Goal: Navigation & Orientation: Find specific page/section

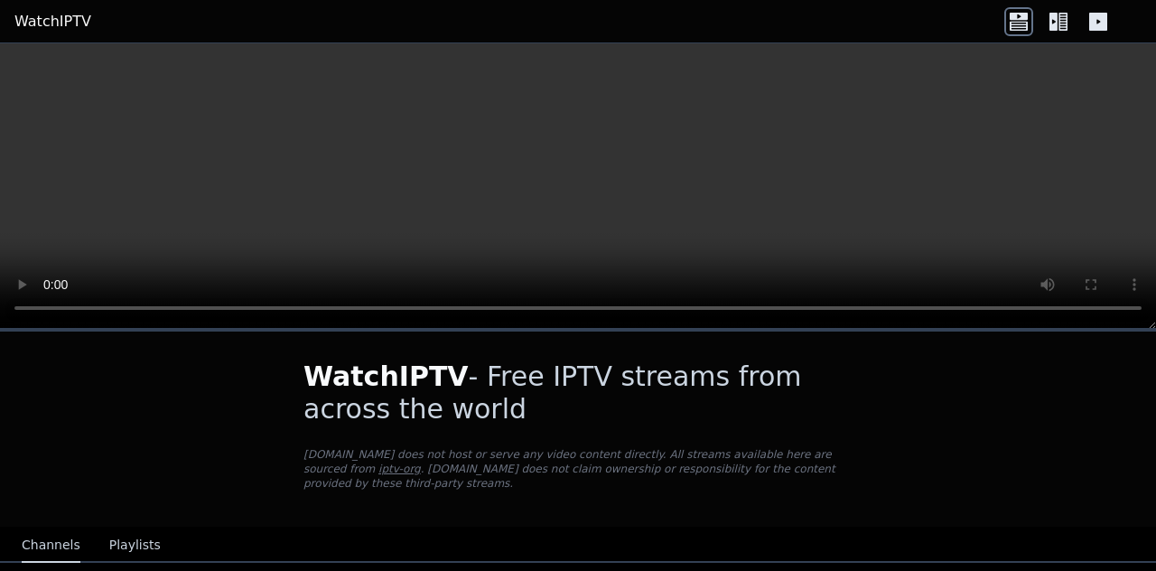
click at [1092, 14] on icon at bounding box center [1099, 22] width 18 height 18
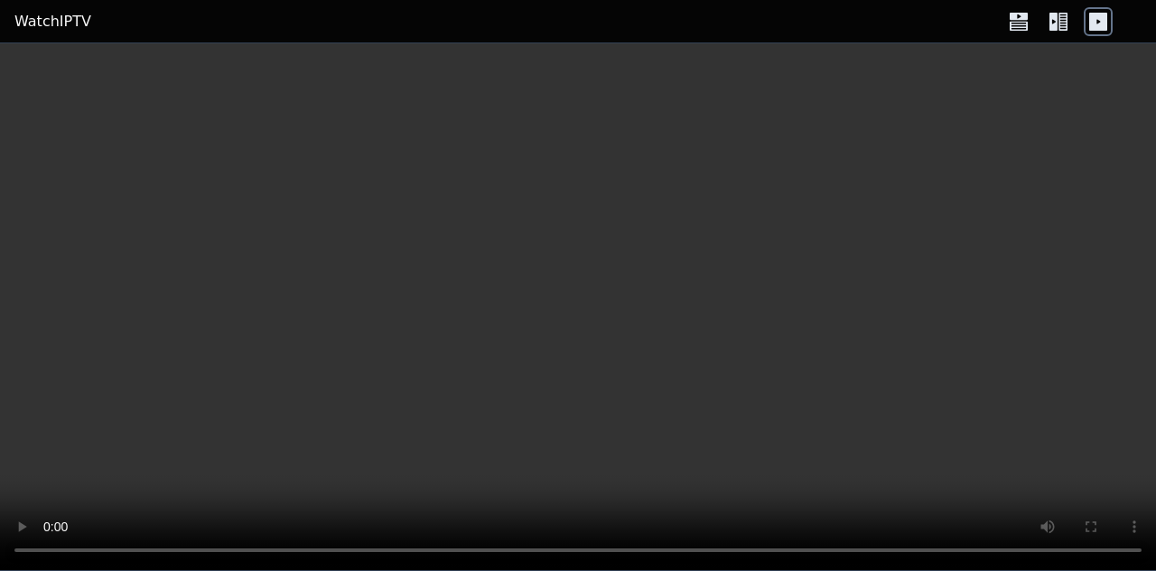
click at [1050, 21] on icon at bounding box center [1054, 22] width 8 height 18
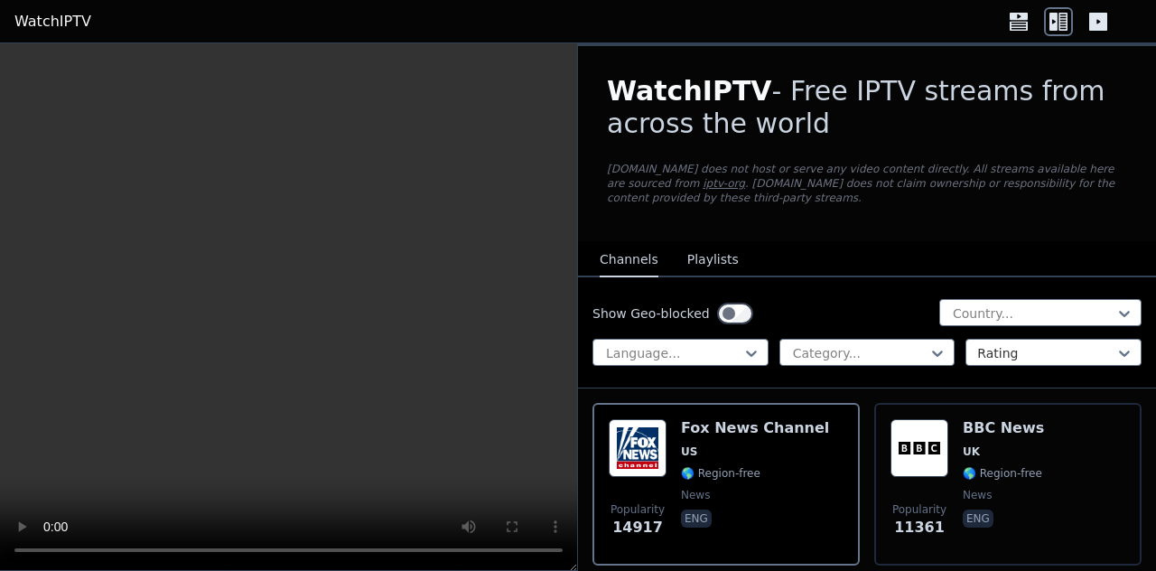
scroll to position [39, 0]
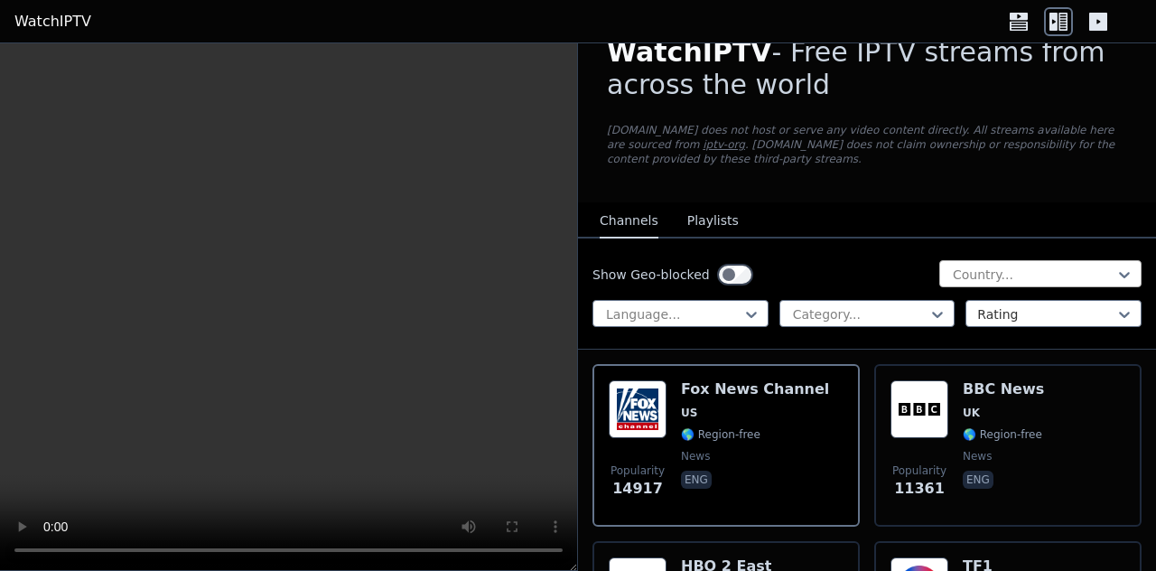
click at [959, 261] on div "Country..." at bounding box center [1041, 273] width 202 height 27
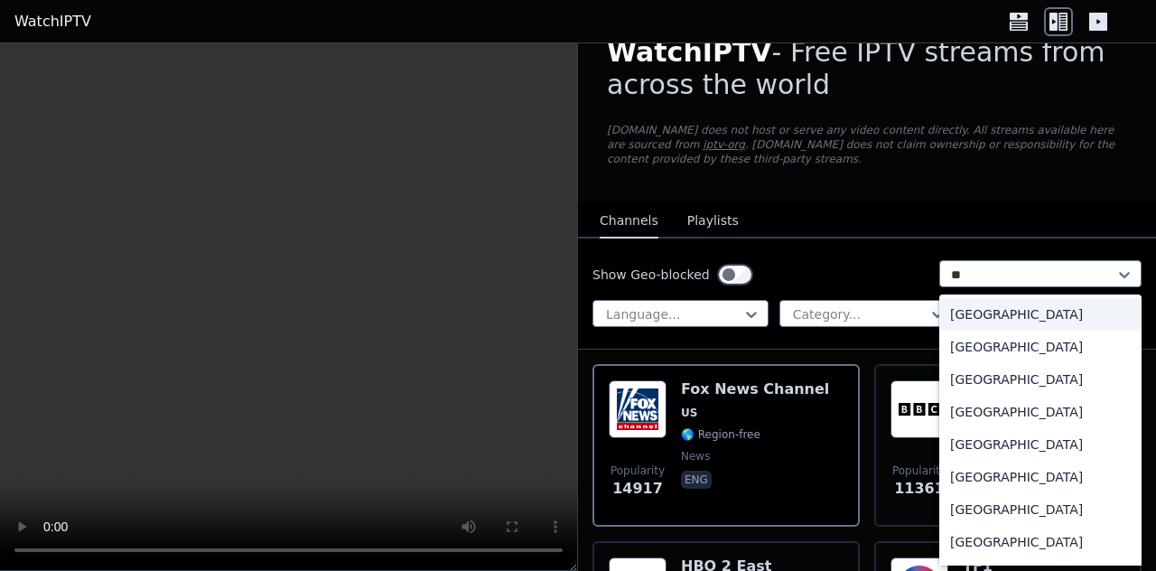
type input "***"
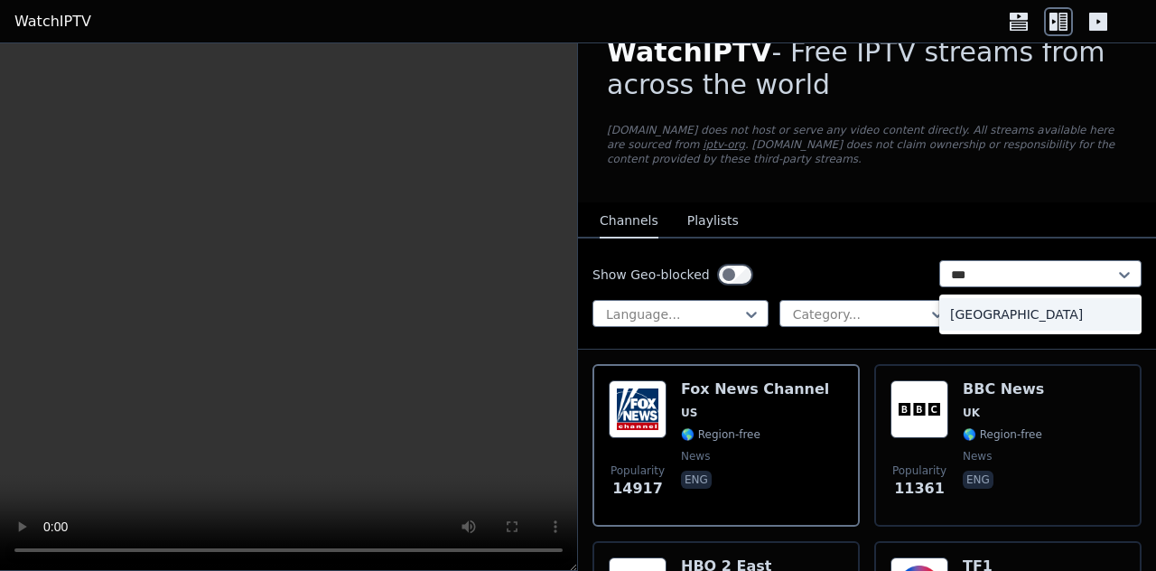
click at [954, 304] on div "[GEOGRAPHIC_DATA]" at bounding box center [1041, 314] width 202 height 33
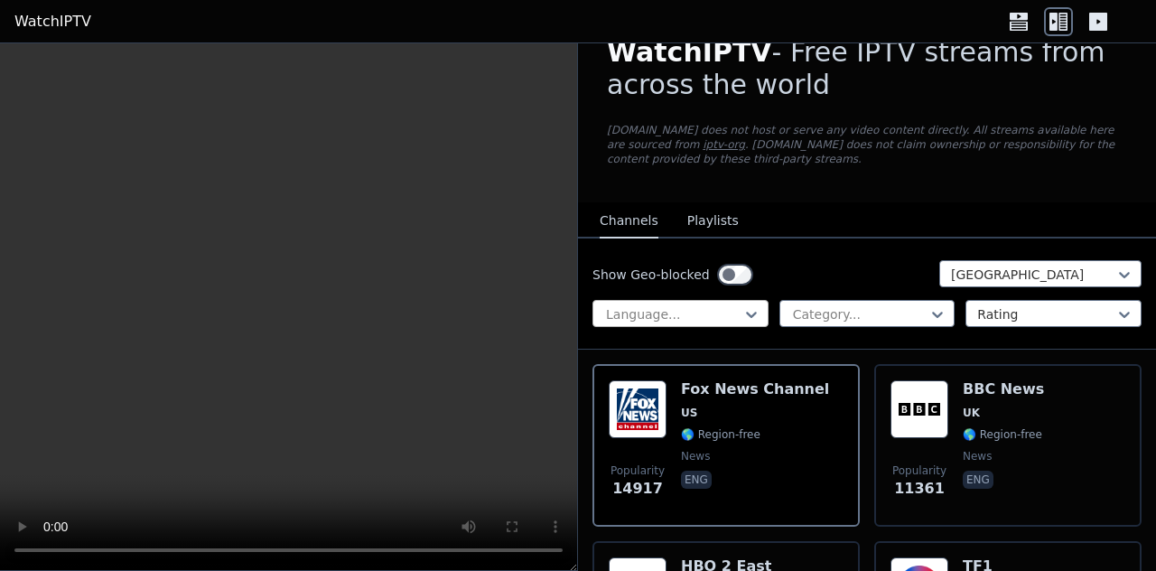
click at [719, 321] on div at bounding box center [673, 314] width 138 height 18
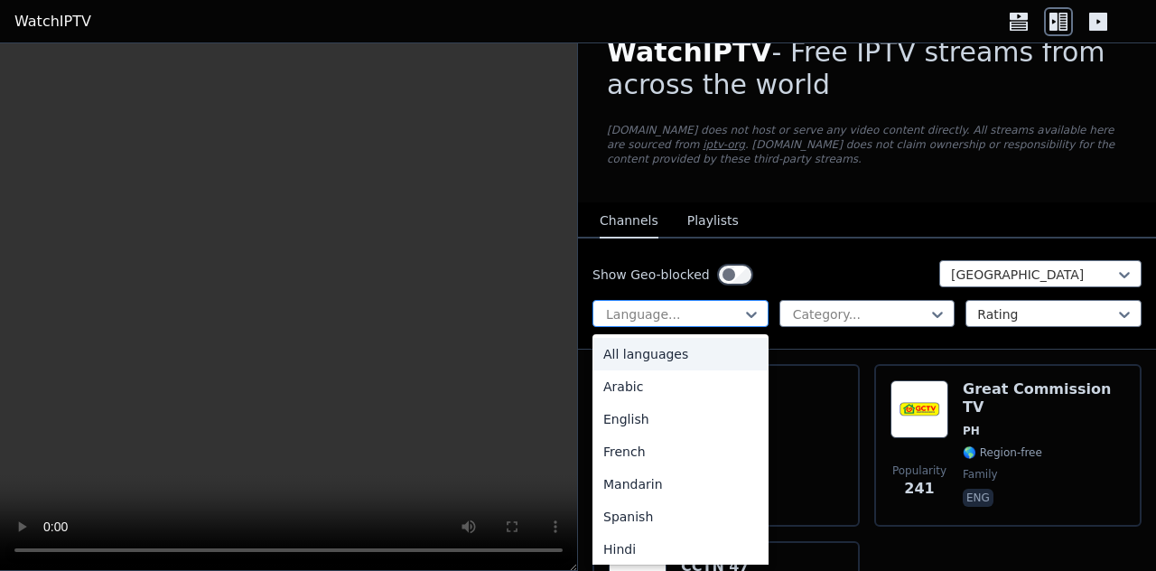
type input "*"
click at [654, 355] on div "All languages" at bounding box center [681, 354] width 176 height 33
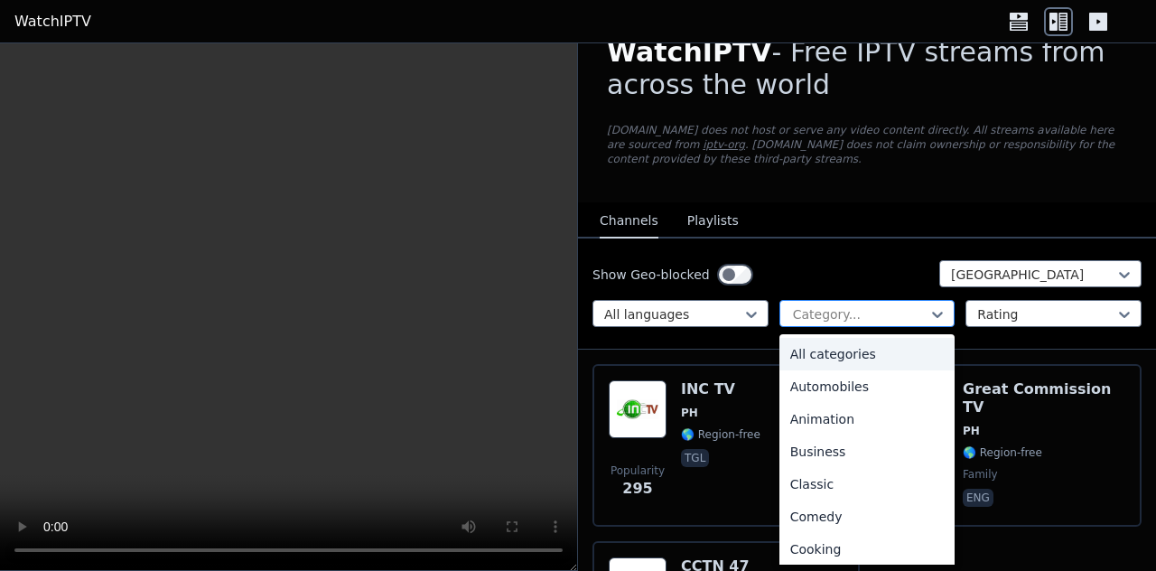
click at [806, 314] on div at bounding box center [860, 314] width 138 height 18
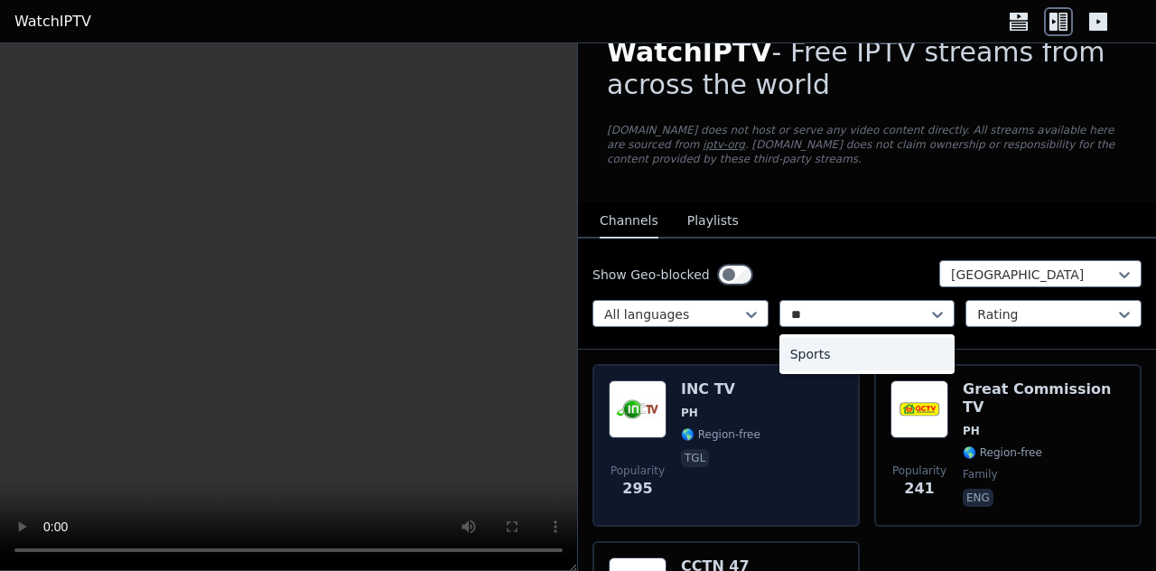
type input "**"
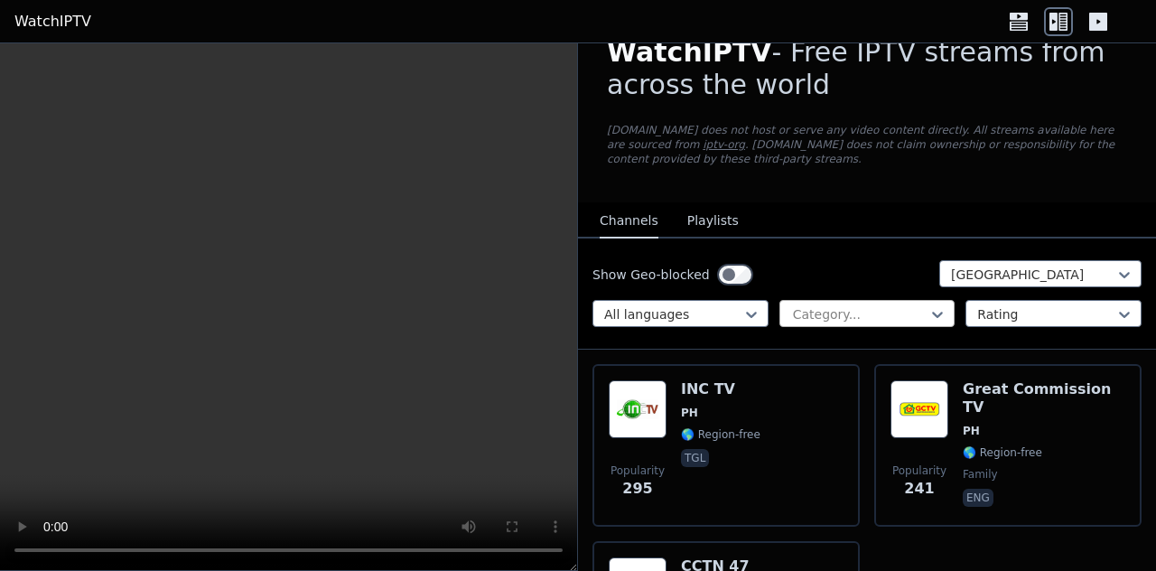
drag, startPoint x: 807, startPoint y: 364, endPoint x: 903, endPoint y: 314, distance: 108.7
click at [903, 314] on div at bounding box center [860, 314] width 138 height 18
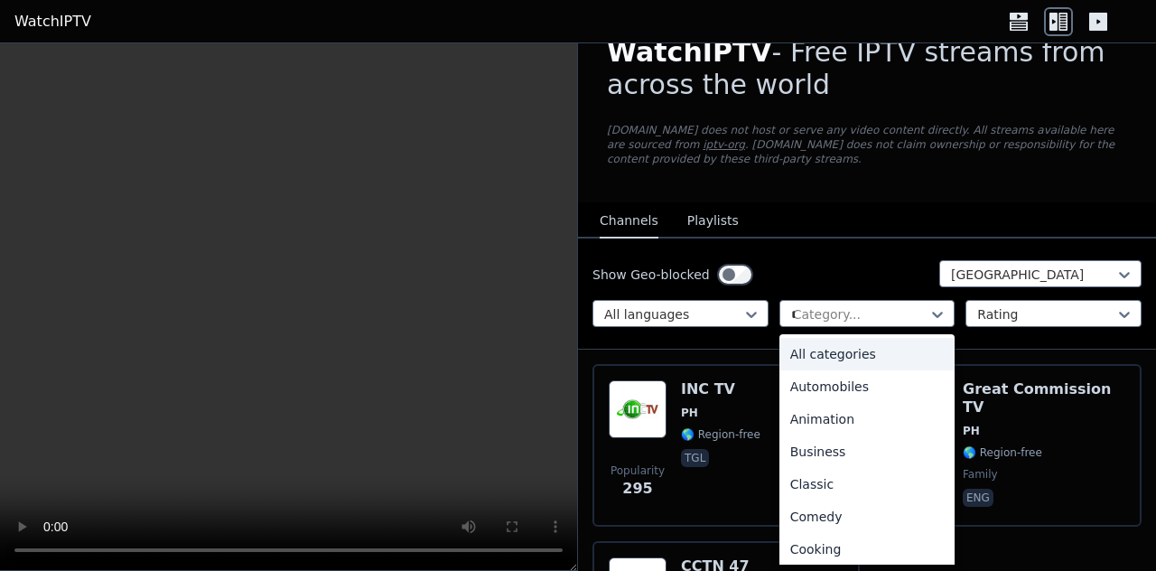
type input "**"
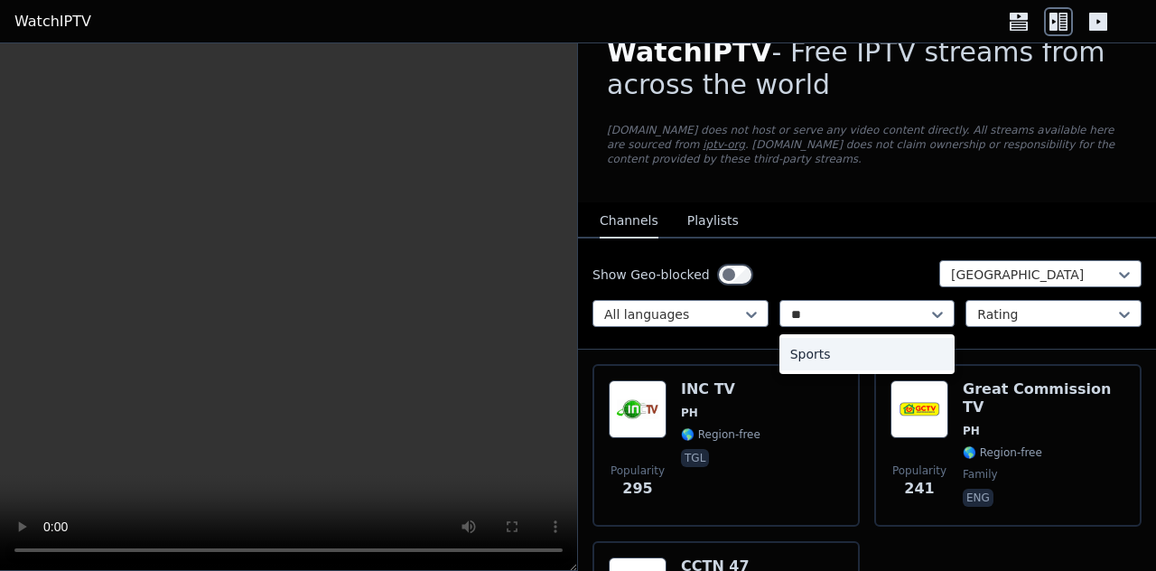
click at [889, 342] on div "Sports" at bounding box center [868, 354] width 176 height 33
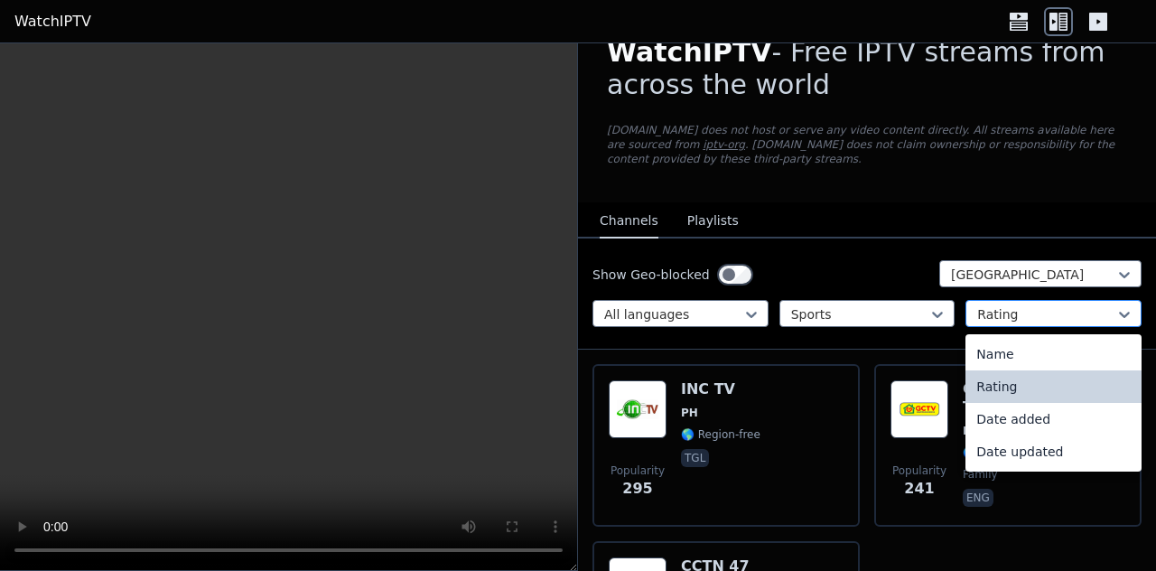
click at [979, 318] on div at bounding box center [1047, 314] width 138 height 18
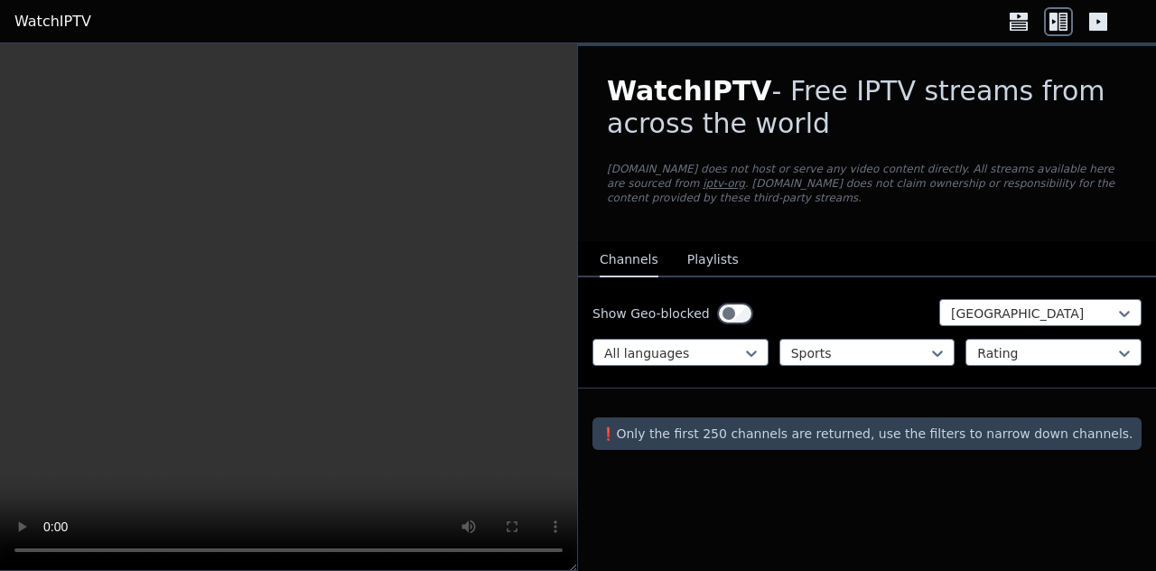
click at [831, 516] on div "WatchIPTV - Free IPTV streams from across the world [DOMAIN_NAME] does not host…" at bounding box center [867, 307] width 578 height 528
click at [712, 243] on button "Playlists" at bounding box center [713, 260] width 51 height 34
